Goal: Communication & Community: Answer question/provide support

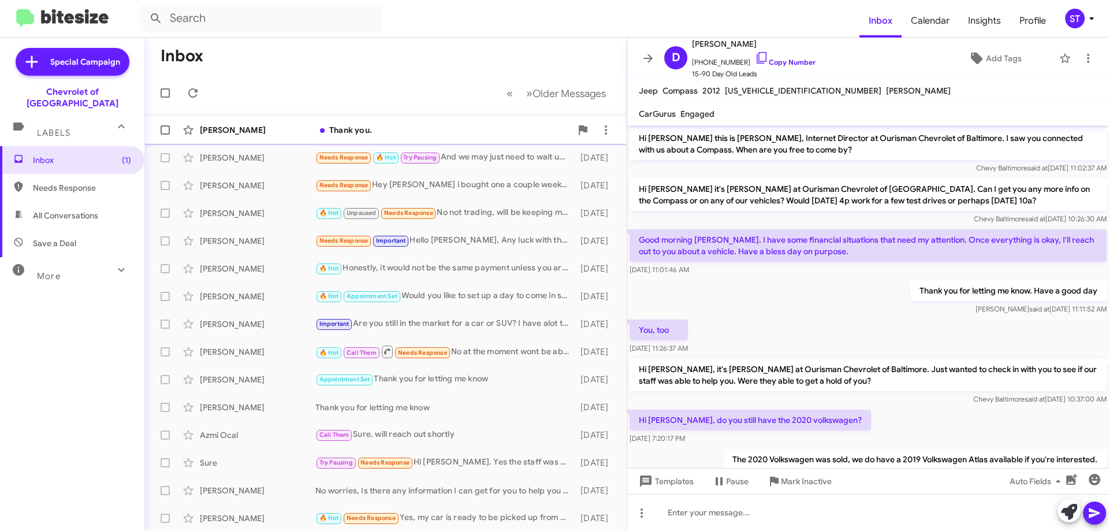
drag, startPoint x: 250, startPoint y: 128, endPoint x: 309, endPoint y: 140, distance: 60.0
click at [255, 131] on div "[PERSON_NAME]" at bounding box center [258, 130] width 116 height 12
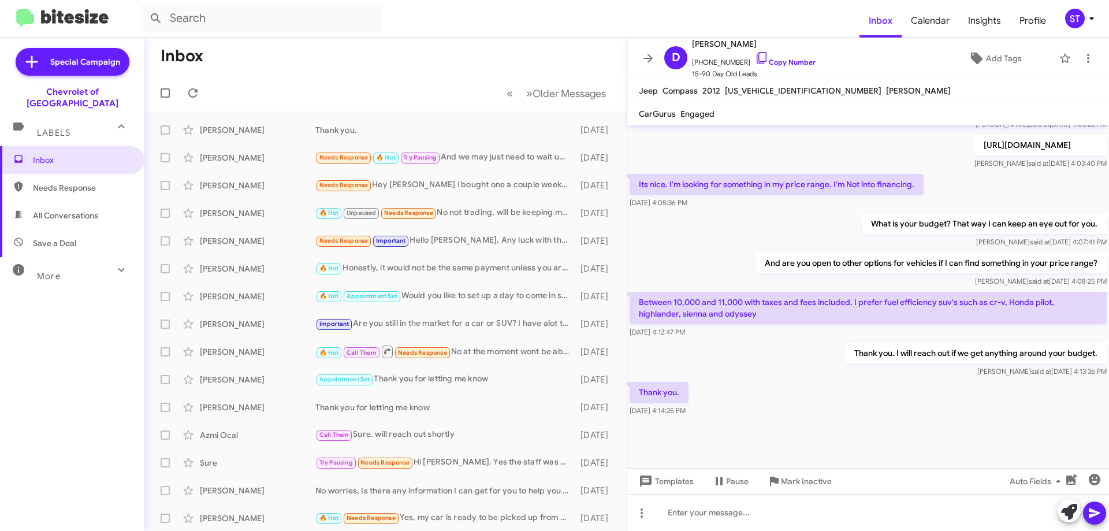
scroll to position [444, 0]
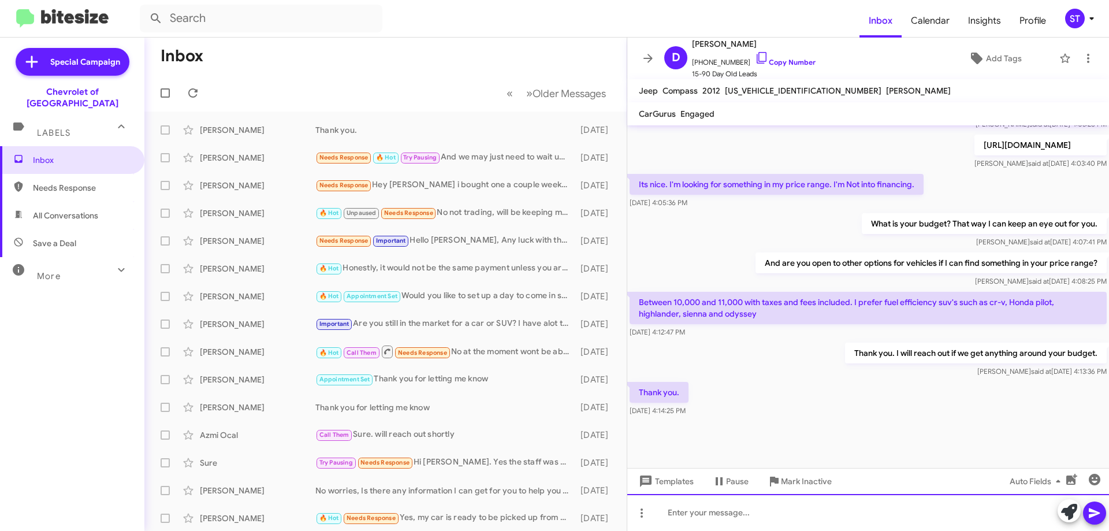
click at [719, 523] on div at bounding box center [868, 512] width 482 height 37
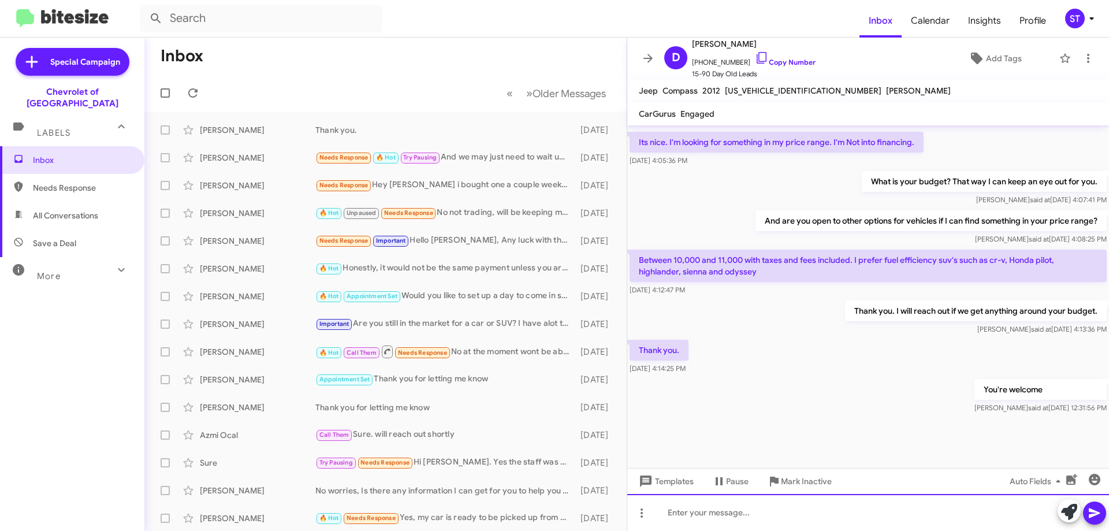
scroll to position [486, 0]
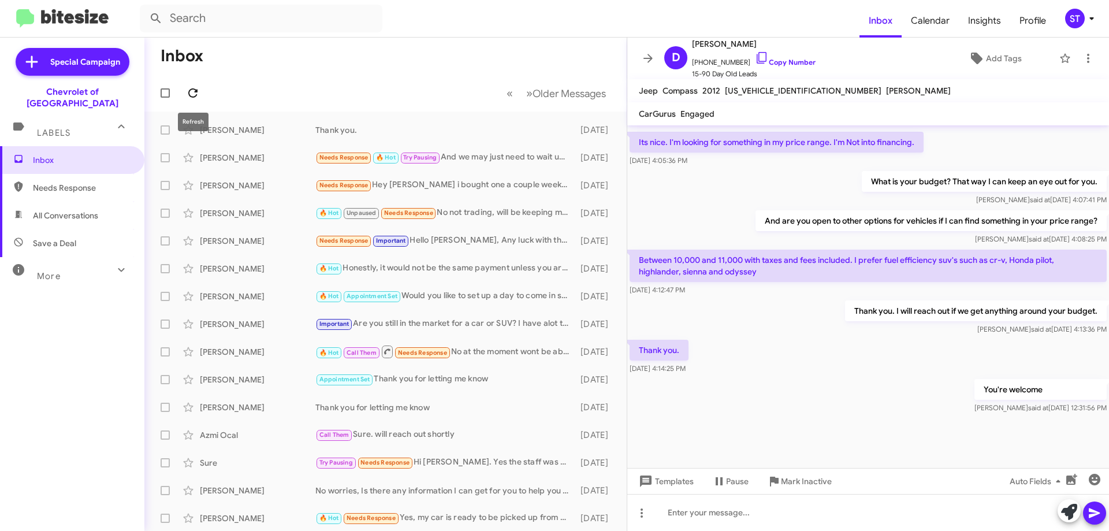
click at [189, 92] on icon at bounding box center [192, 92] width 9 height 9
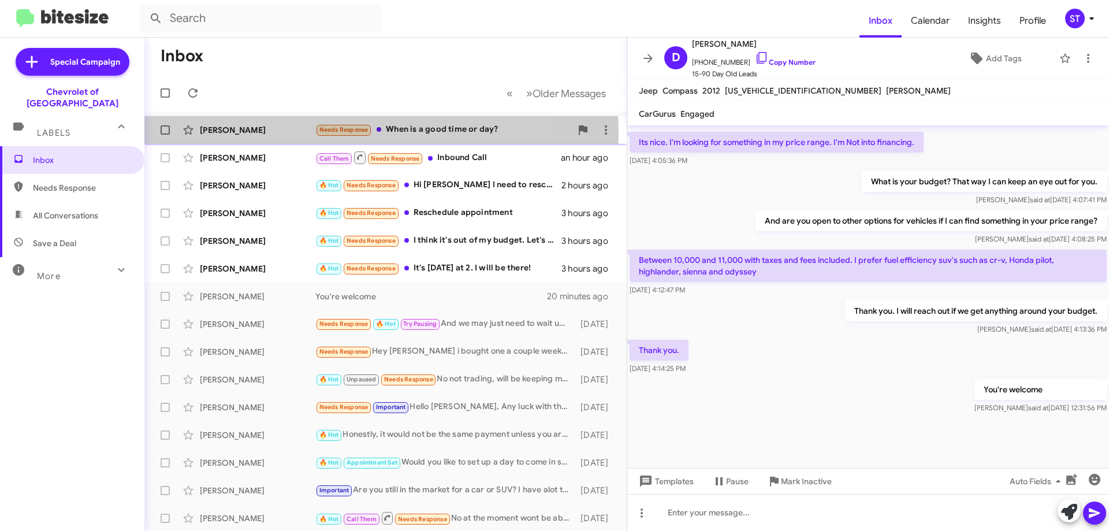
click at [292, 134] on div "[PERSON_NAME]" at bounding box center [258, 130] width 116 height 12
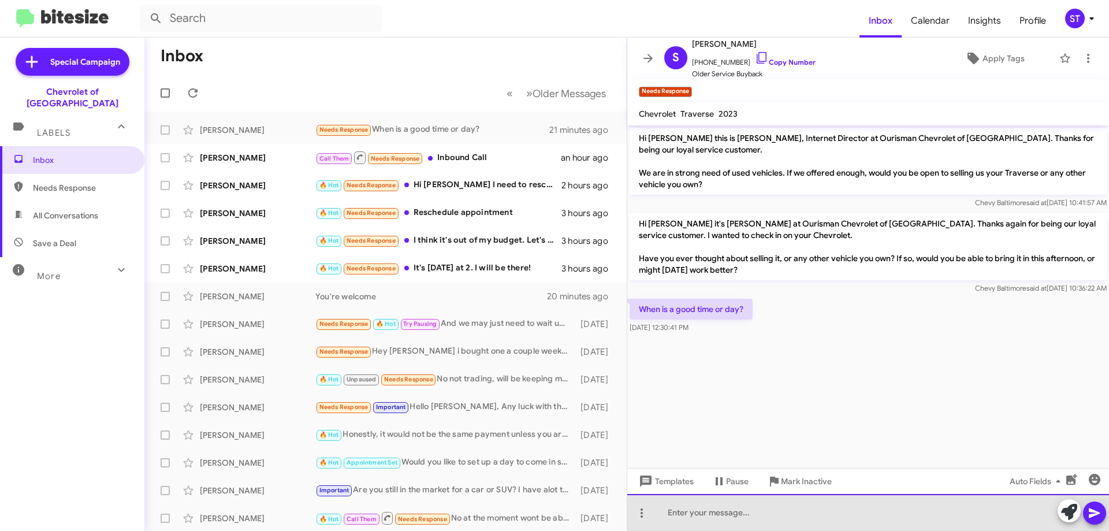
click at [731, 518] on div at bounding box center [868, 512] width 482 height 37
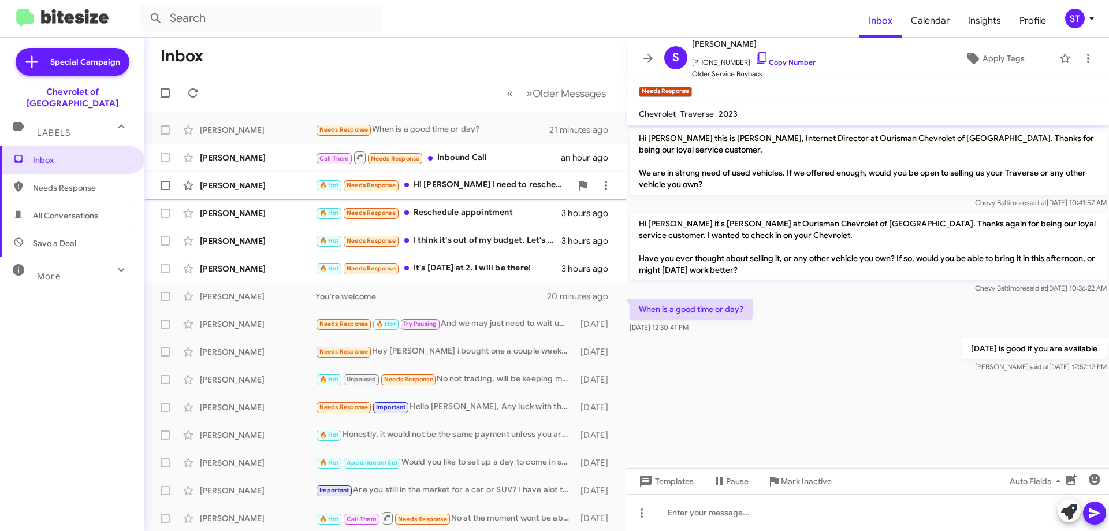
click at [478, 178] on div "🔥 Hot Needs Response Hi [PERSON_NAME] I need to reschedule that appt" at bounding box center [443, 184] width 256 height 13
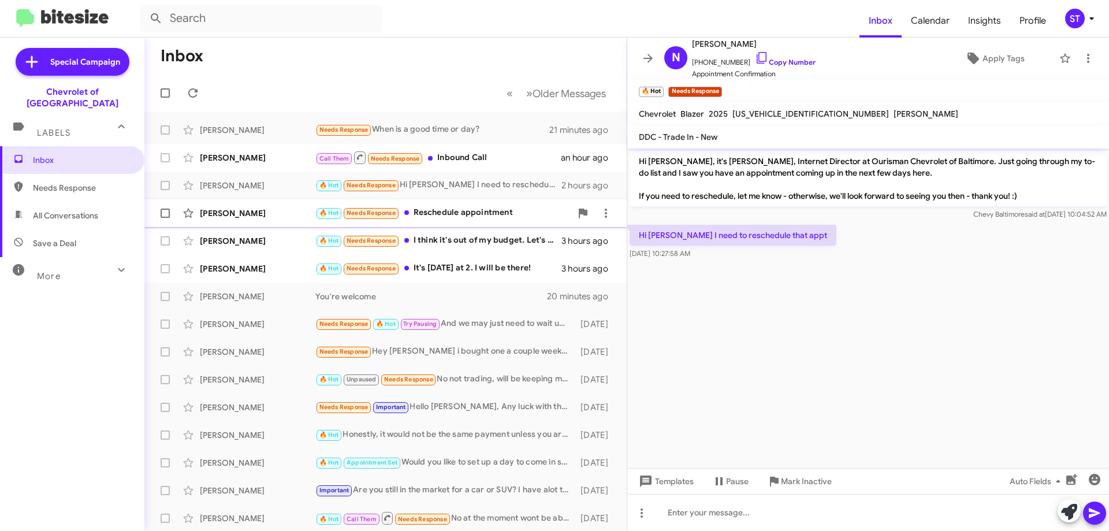
click at [488, 217] on div "🔥 Hot Needs Response Reschedule appointment" at bounding box center [443, 212] width 256 height 13
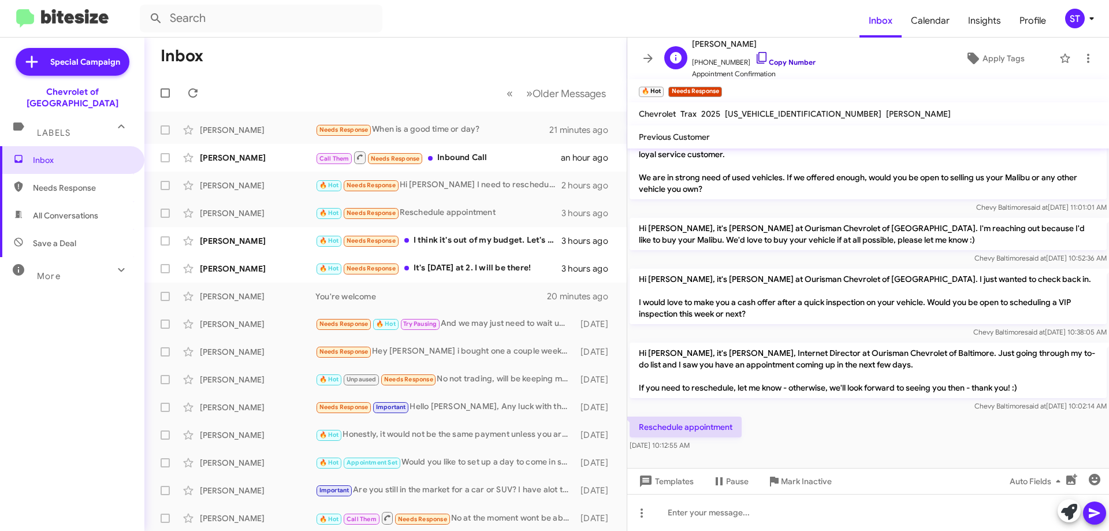
click at [755, 59] on icon at bounding box center [762, 58] width 14 height 14
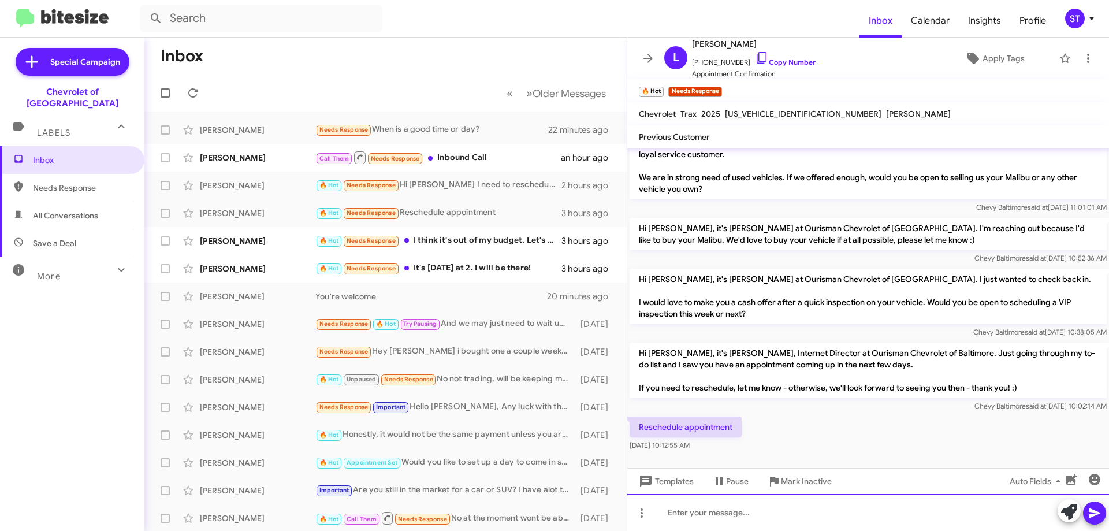
click at [720, 514] on div at bounding box center [868, 512] width 482 height 37
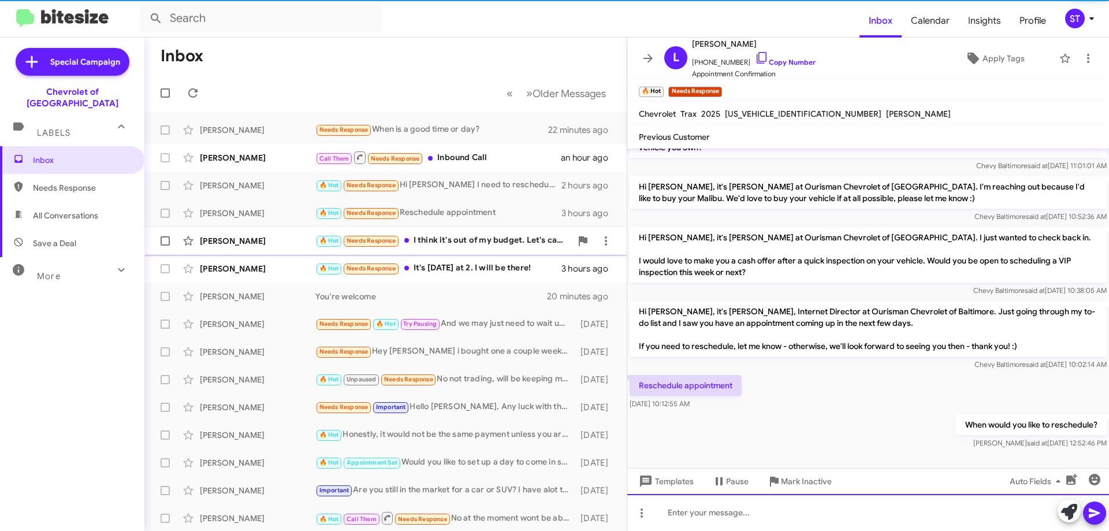
scroll to position [61, 0]
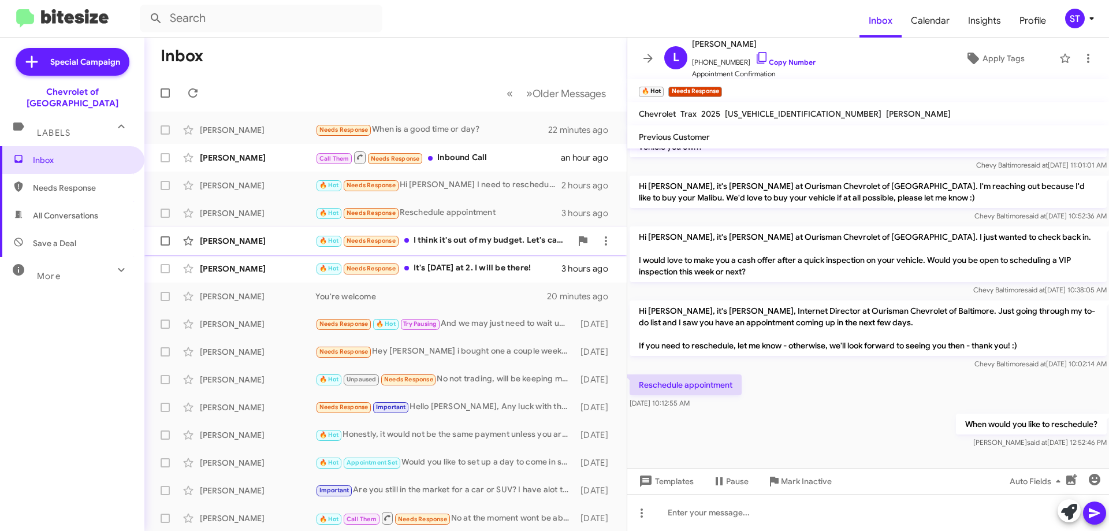
click at [463, 240] on div "🔥 Hot Needs Response I think it's out of my budget. Let's cancel appointment fo…" at bounding box center [443, 240] width 256 height 13
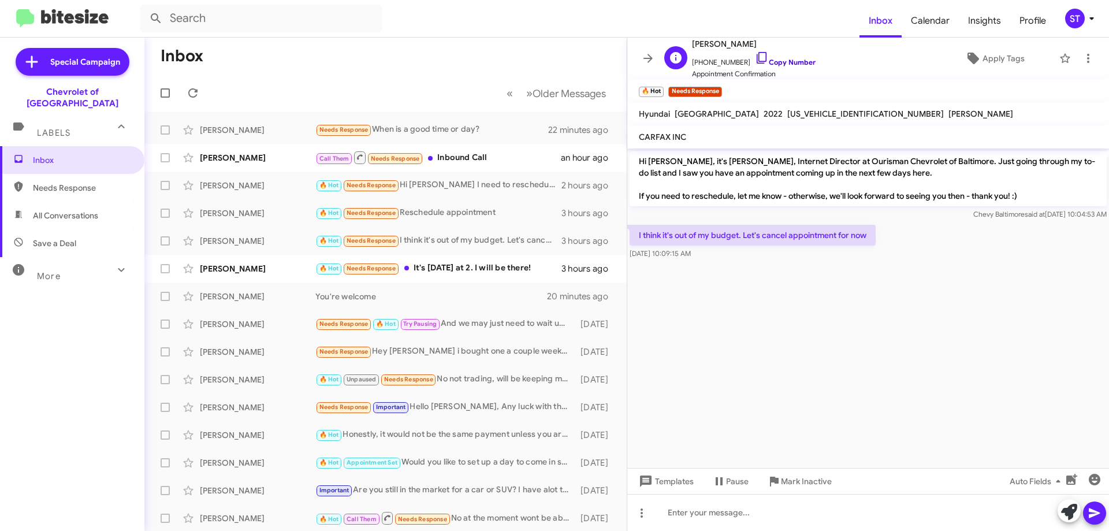
click at [755, 55] on icon at bounding box center [762, 58] width 14 height 14
drag, startPoint x: 870, startPoint y: 235, endPoint x: 632, endPoint y: 230, distance: 238.6
click at [632, 230] on p "I think it's out of my budget. Let's cancel appointment for now" at bounding box center [753, 235] width 246 height 21
copy p "I think it's out of my budget. Let's cancel appointment for now"
click at [1069, 507] on icon at bounding box center [1069, 512] width 16 height 16
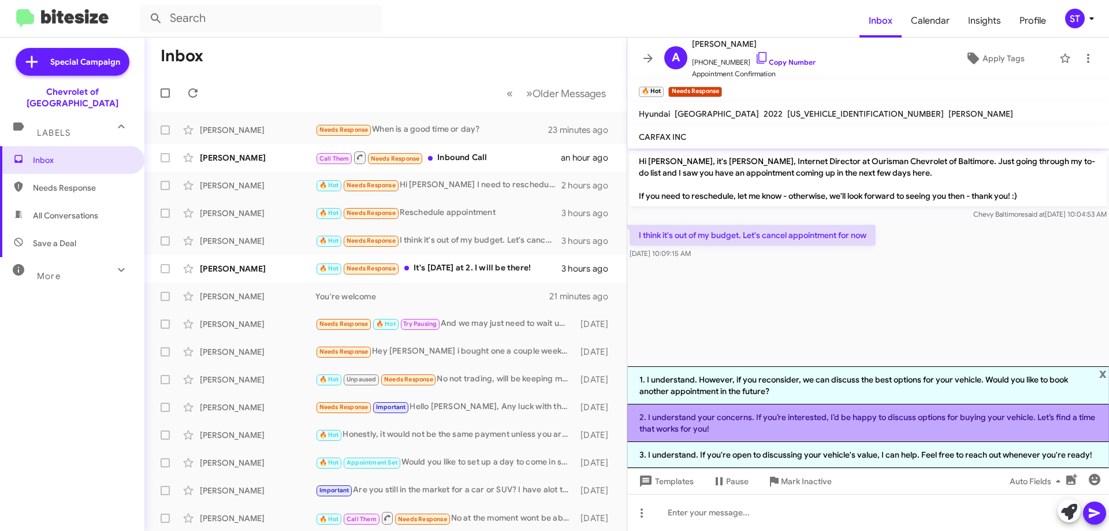
click at [719, 411] on li "2. I understand your concerns. If you’re interested, I’d be happy to discuss op…" at bounding box center [868, 423] width 482 height 38
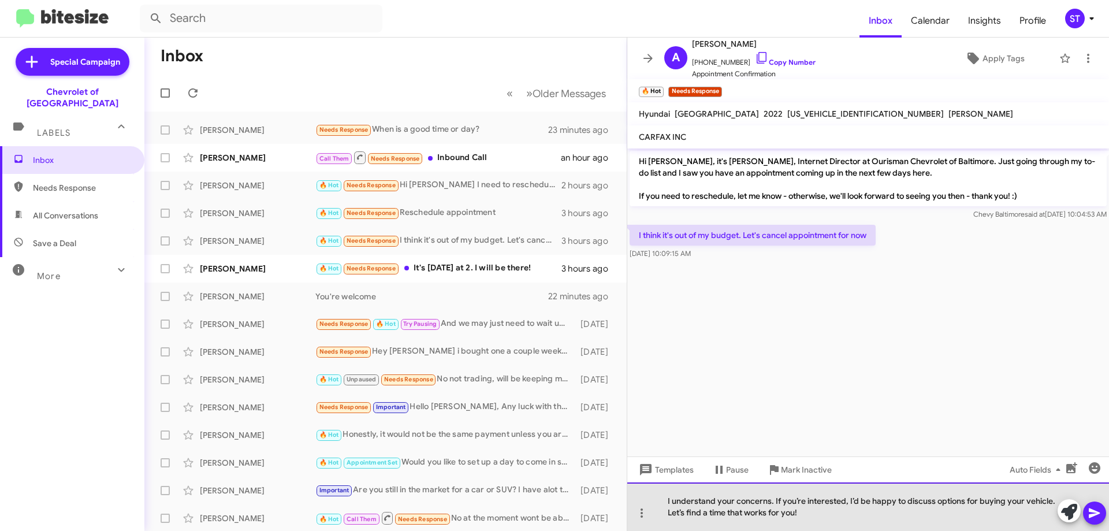
click at [820, 512] on div "I understand your concerns. If you’re interested, I’d be happy to discuss optio…" at bounding box center [868, 506] width 482 height 49
click at [817, 512] on div "I understand your concerns. If you’re interested, I’d be happy to discuss optio…" at bounding box center [868, 506] width 482 height 49
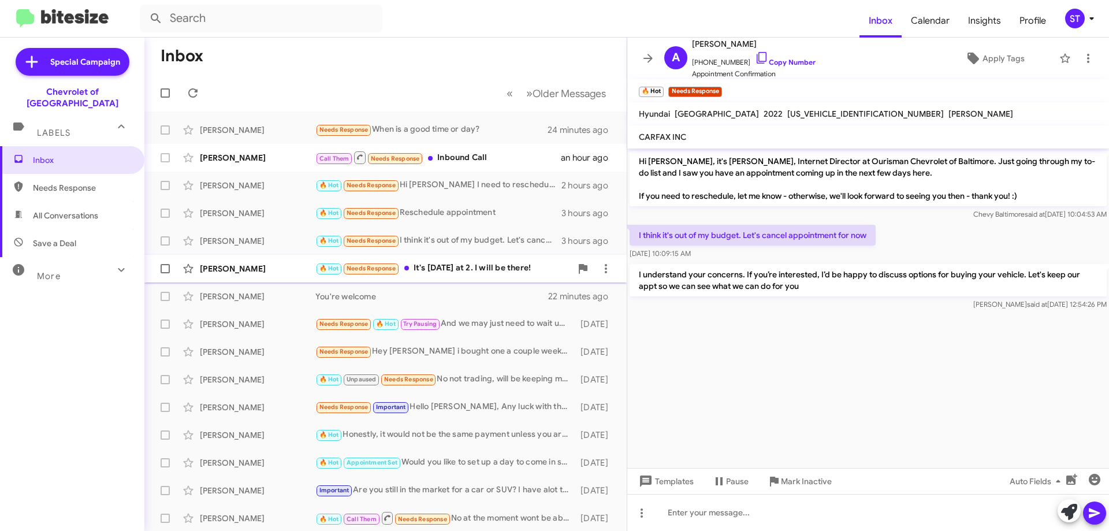
click at [475, 270] on div "🔥 Hot Needs Response It's [DATE] at 2. I will be there!" at bounding box center [443, 268] width 256 height 13
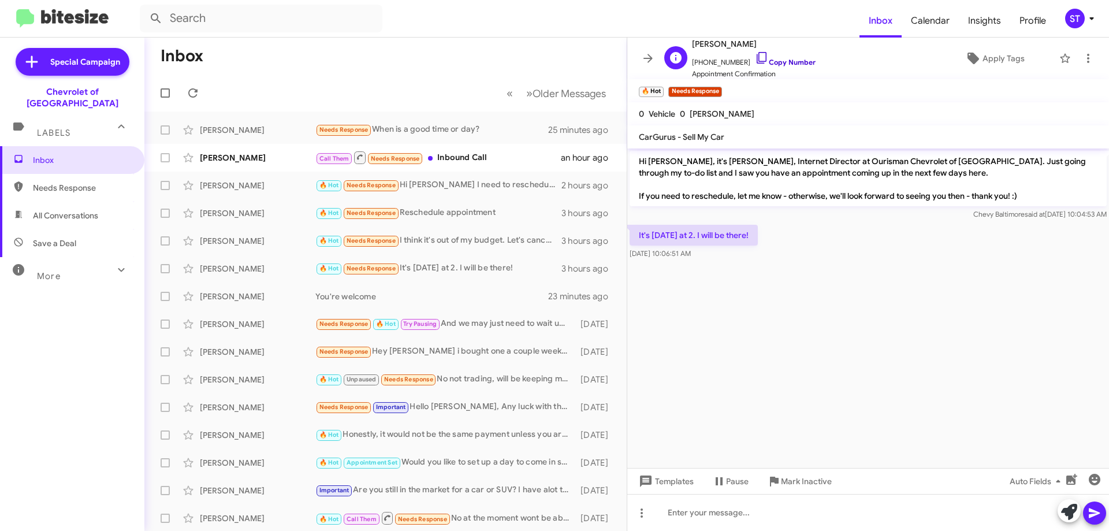
click at [755, 57] on icon at bounding box center [762, 58] width 14 height 14
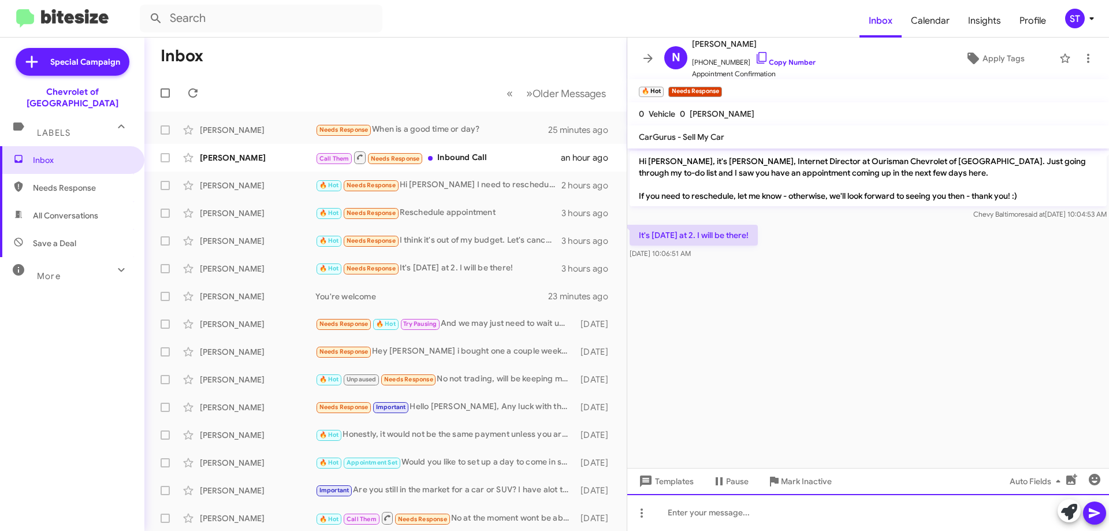
drag, startPoint x: 684, startPoint y: 509, endPoint x: 671, endPoint y: 520, distance: 17.7
click at [684, 509] on div at bounding box center [868, 512] width 482 height 37
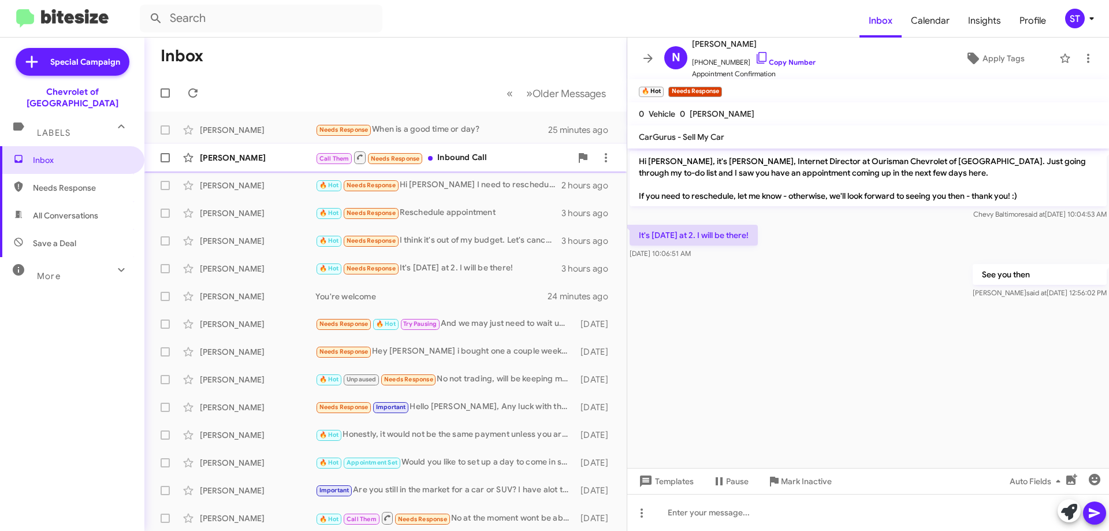
click at [483, 159] on div "Call Them Needs Response Inbound Call" at bounding box center [443, 157] width 256 height 14
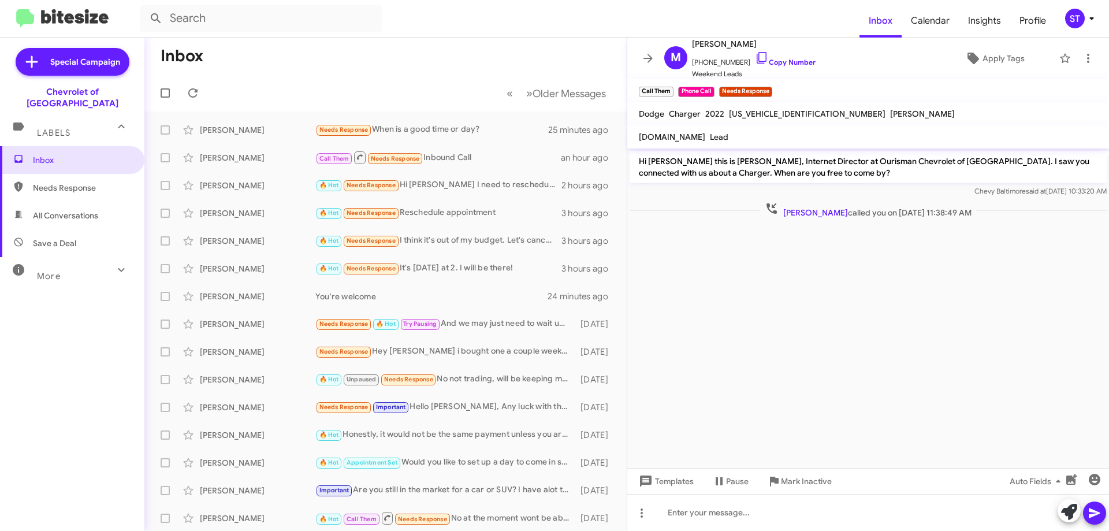
click at [465, 71] on mat-toolbar-row "Inbox" at bounding box center [385, 56] width 482 height 37
click at [190, 91] on icon at bounding box center [193, 93] width 14 height 14
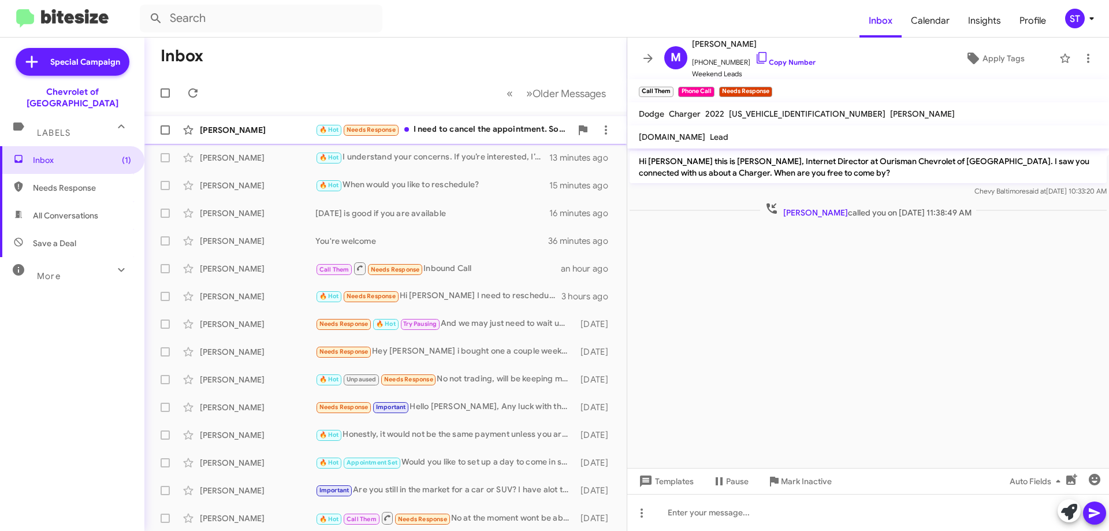
click at [445, 129] on div "🔥 Hot Needs Response I need to cancel the appointment. Sorry" at bounding box center [443, 129] width 256 height 13
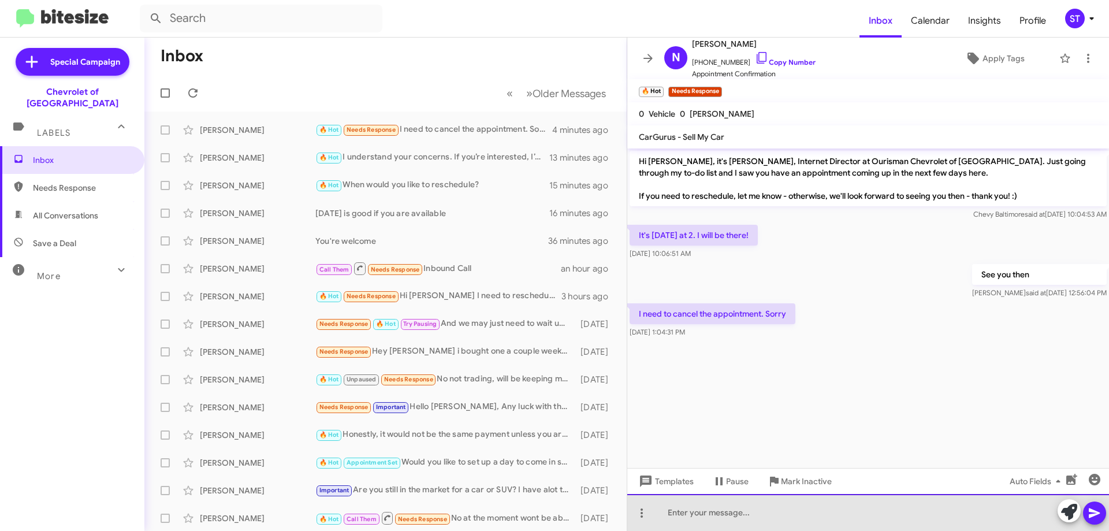
click at [769, 512] on div at bounding box center [868, 512] width 482 height 37
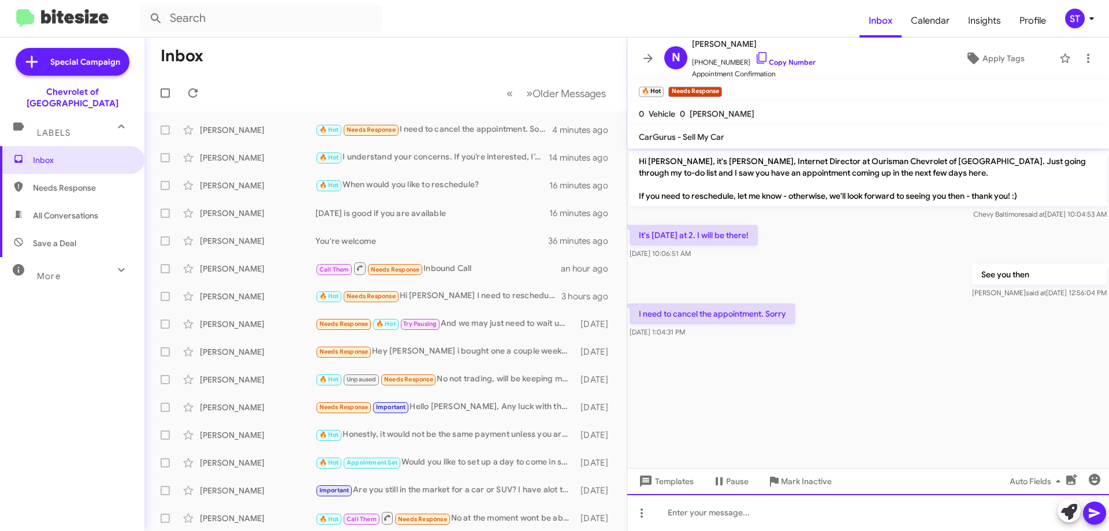
click at [747, 508] on div at bounding box center [868, 512] width 482 height 37
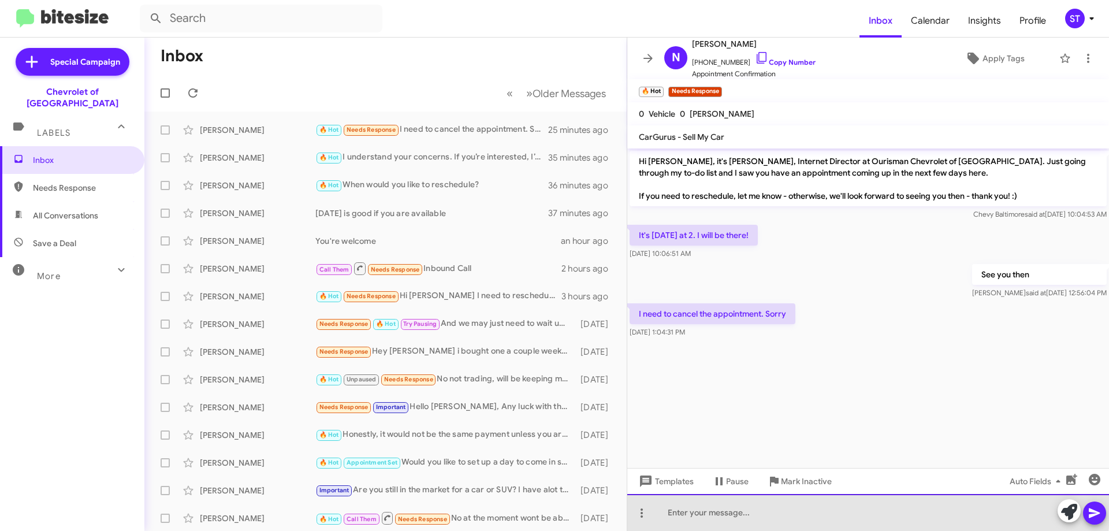
drag, startPoint x: 726, startPoint y: 506, endPoint x: 719, endPoint y: 506, distance: 7.5
click at [725, 506] on div at bounding box center [868, 512] width 482 height 37
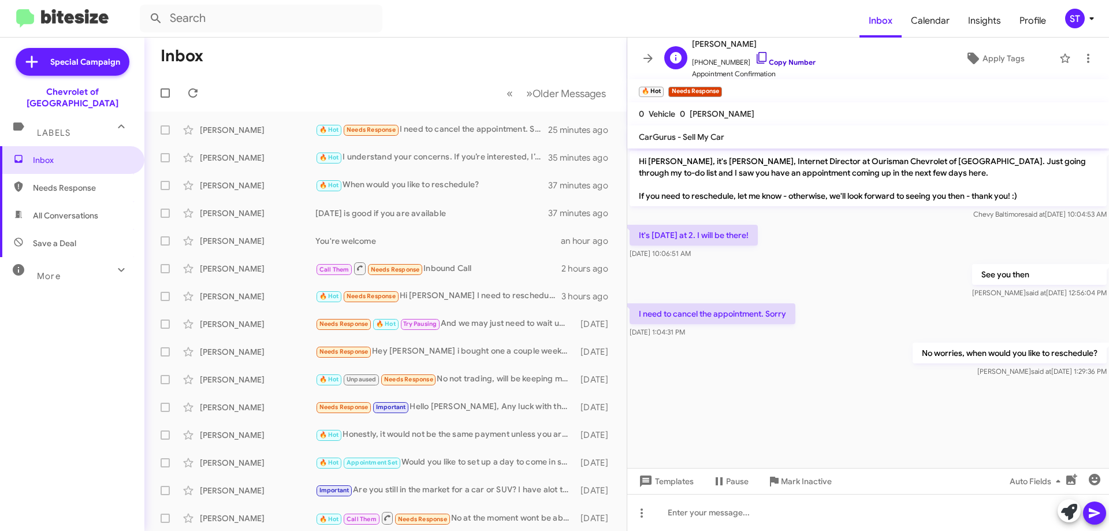
click at [755, 60] on icon at bounding box center [762, 58] width 14 height 14
